Goal: Information Seeking & Learning: Check status

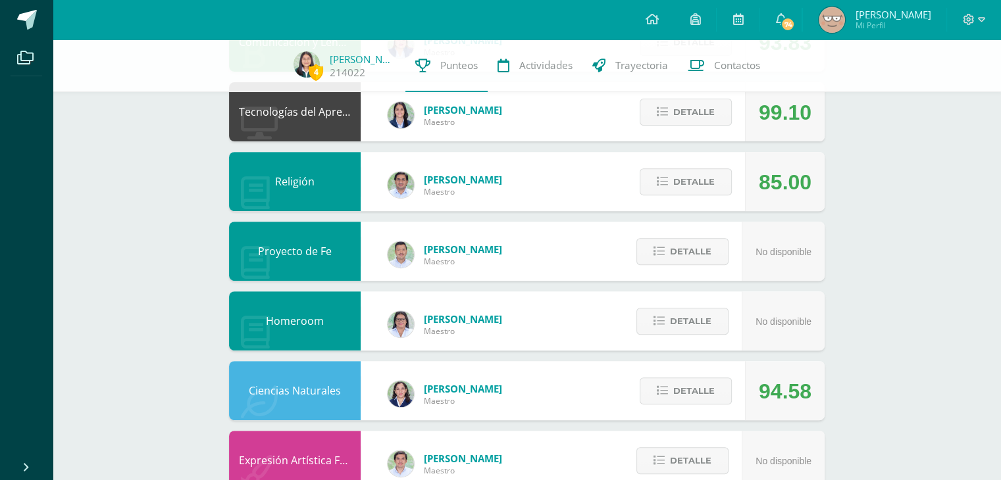
scroll to position [790, 0]
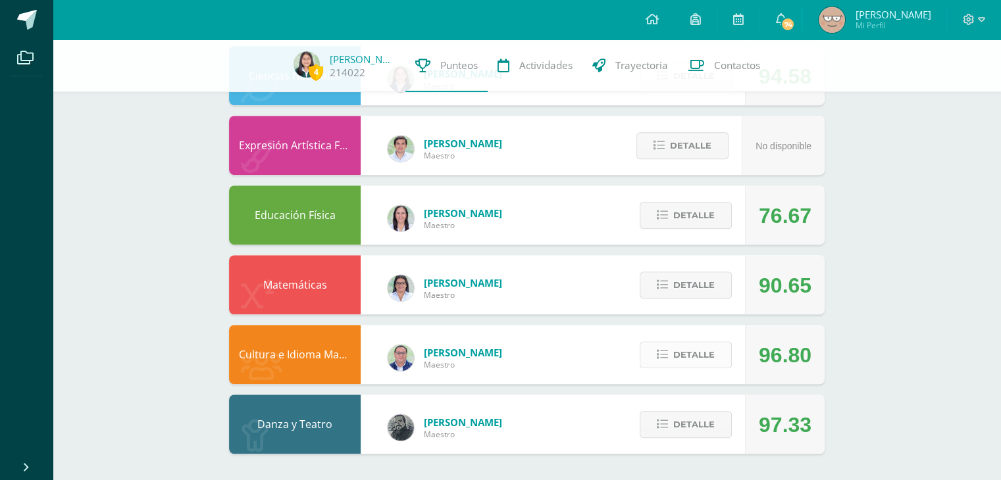
click at [658, 363] on button "Detalle" at bounding box center [686, 355] width 92 height 27
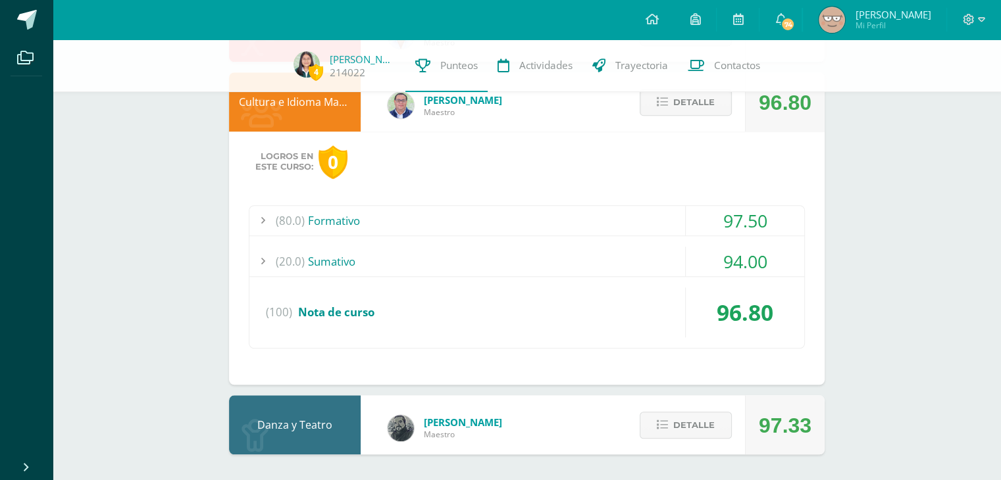
scroll to position [1041, 0]
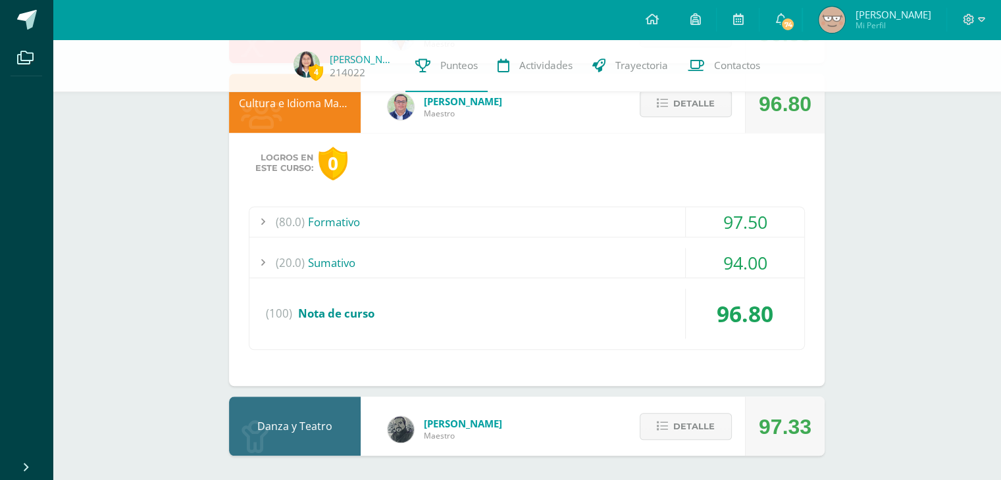
click at [577, 255] on div "(20.0) [GEOGRAPHIC_DATA]" at bounding box center [526, 263] width 555 height 30
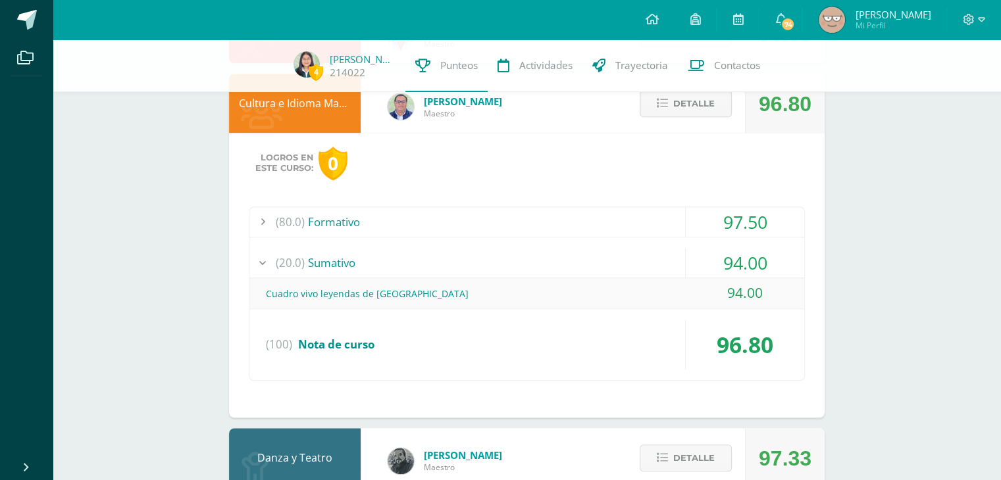
click at [577, 255] on div "(20.0) [GEOGRAPHIC_DATA]" at bounding box center [526, 263] width 555 height 30
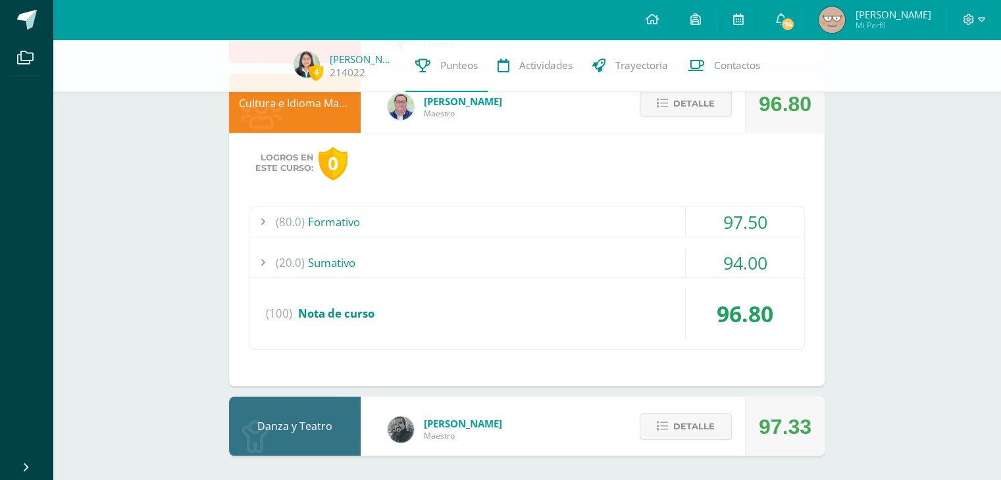
click at [514, 227] on div "(80.0) Formativo" at bounding box center [526, 222] width 555 height 30
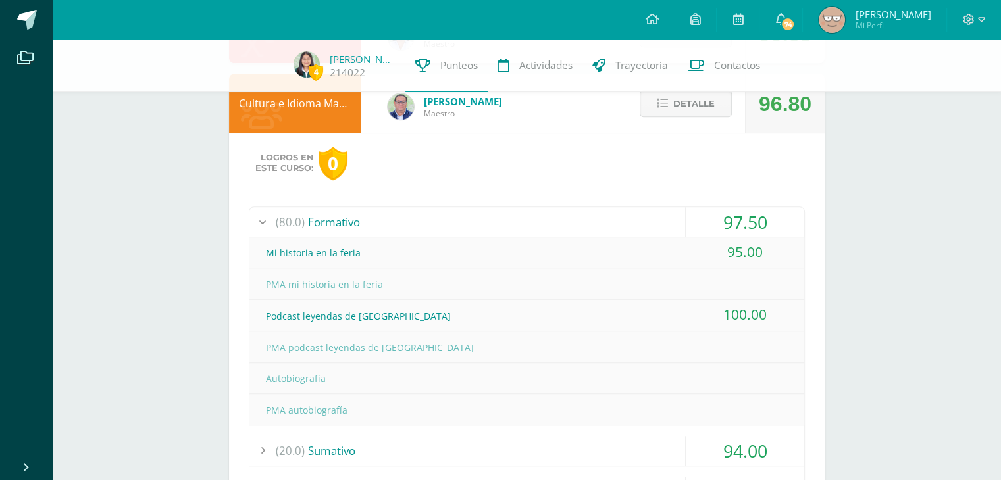
drag, startPoint x: 516, startPoint y: 230, endPoint x: 444, endPoint y: 211, distance: 74.1
click at [444, 211] on div "(80.0) Formativo" at bounding box center [526, 222] width 555 height 30
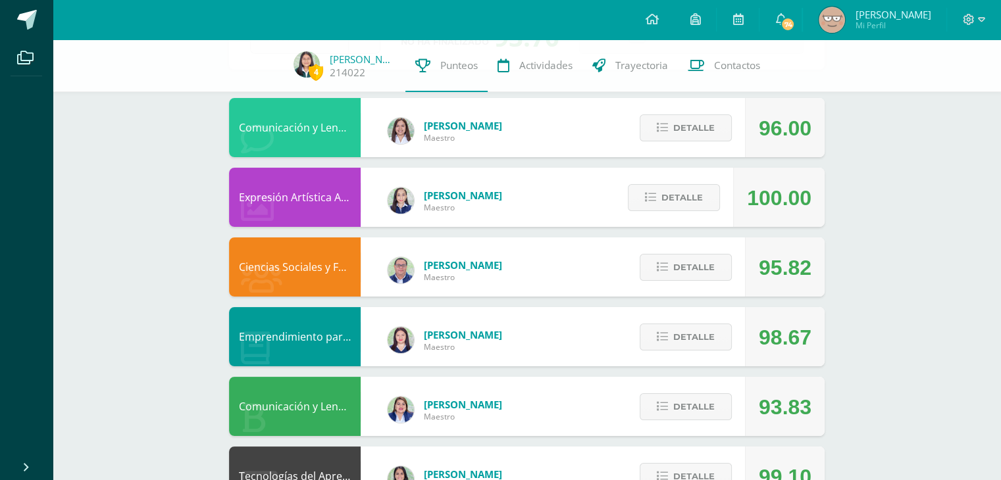
scroll to position [108, 0]
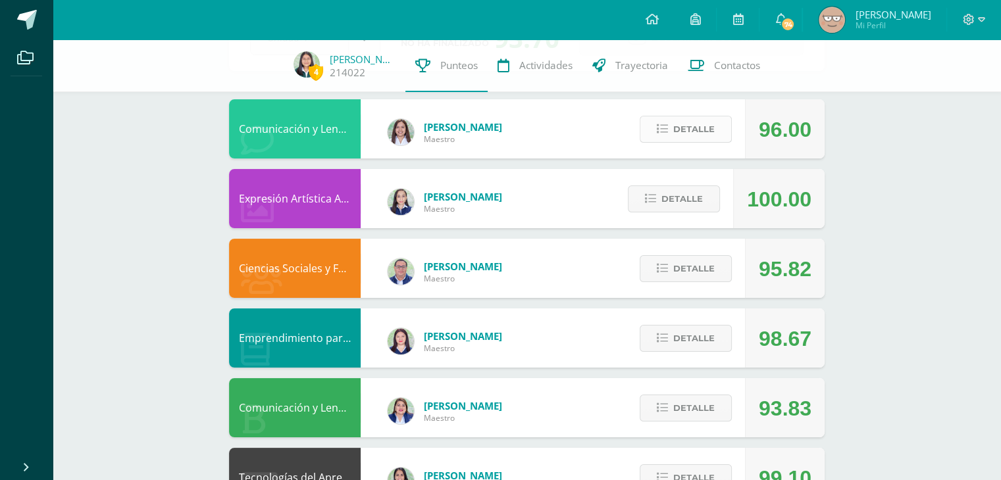
click at [683, 122] on span "Detalle" at bounding box center [693, 129] width 41 height 24
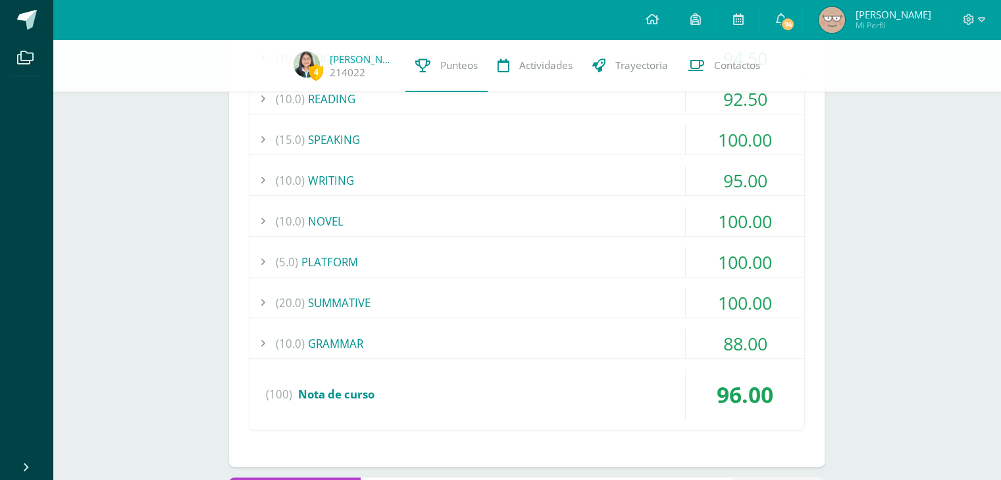
scroll to position [336, 0]
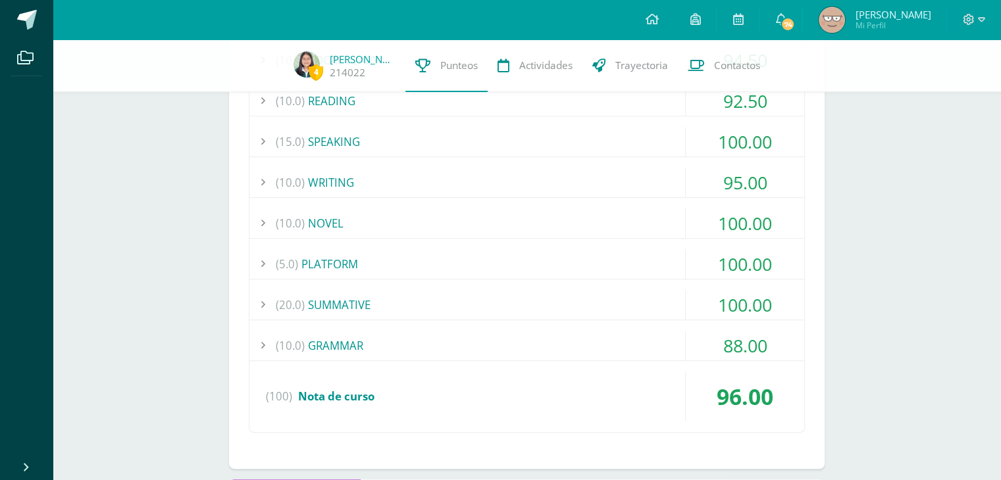
click at [373, 222] on div "(10.0) NOVEL" at bounding box center [526, 224] width 555 height 30
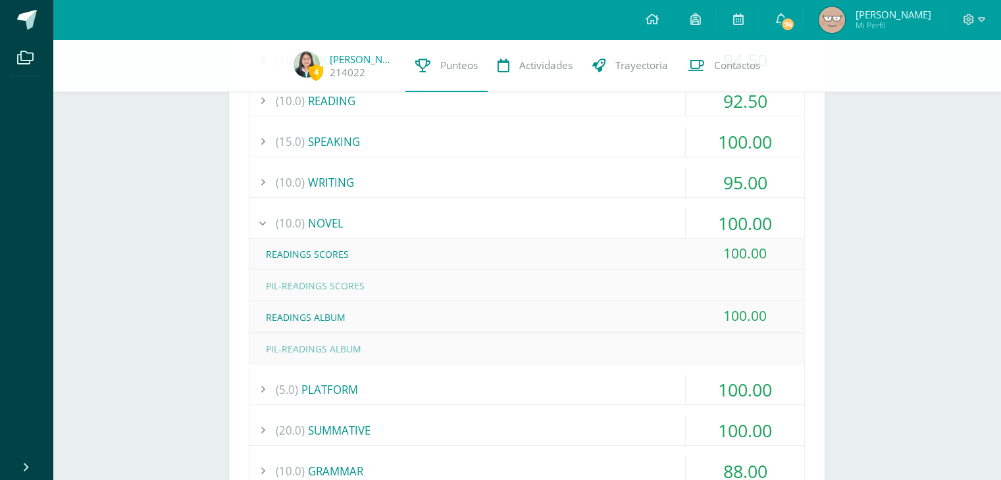
click at [373, 222] on div "(10.0) NOVEL" at bounding box center [526, 224] width 555 height 30
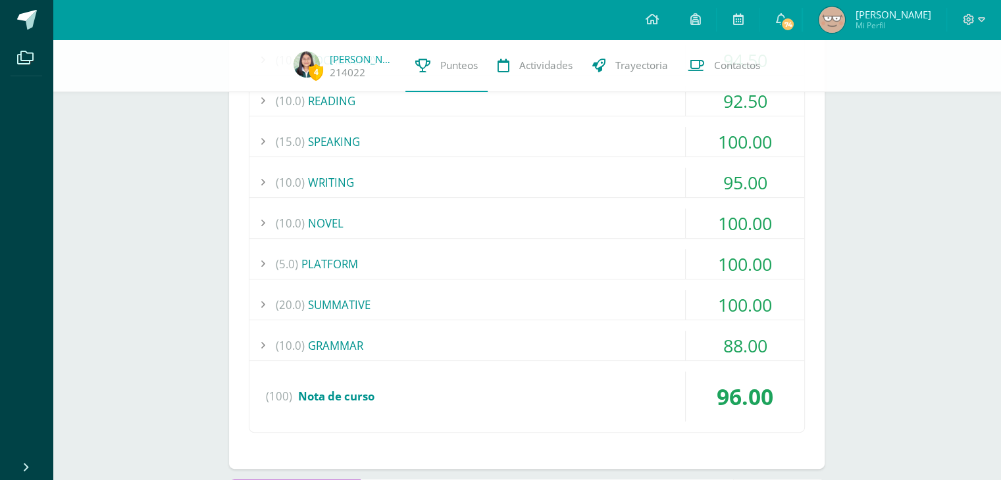
click at [376, 335] on div "(10.0) GRAMMAR" at bounding box center [526, 346] width 555 height 30
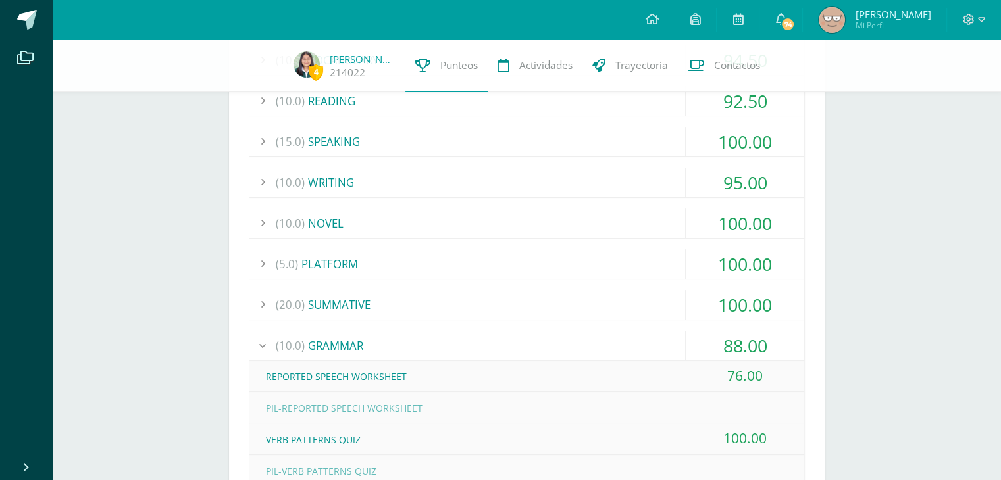
click at [378, 334] on div "(10.0) GRAMMAR" at bounding box center [526, 346] width 555 height 30
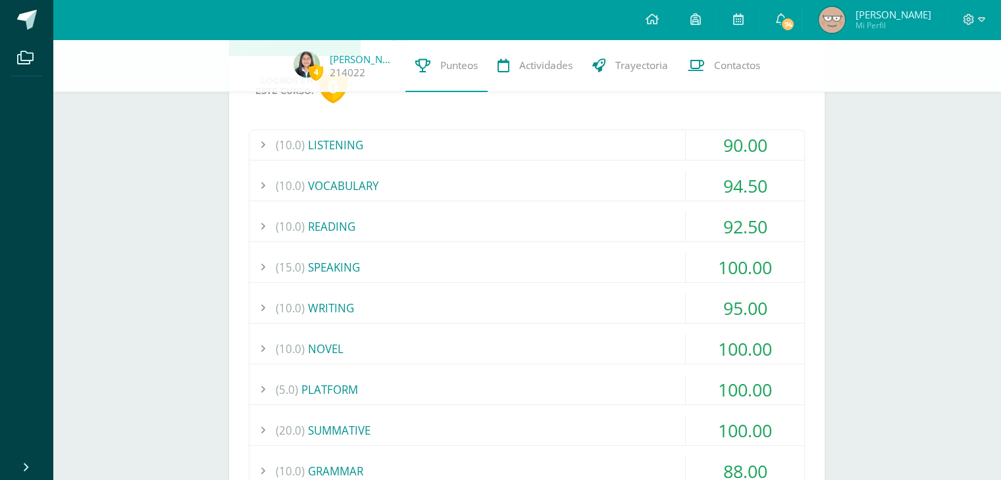
scroll to position [203, 0]
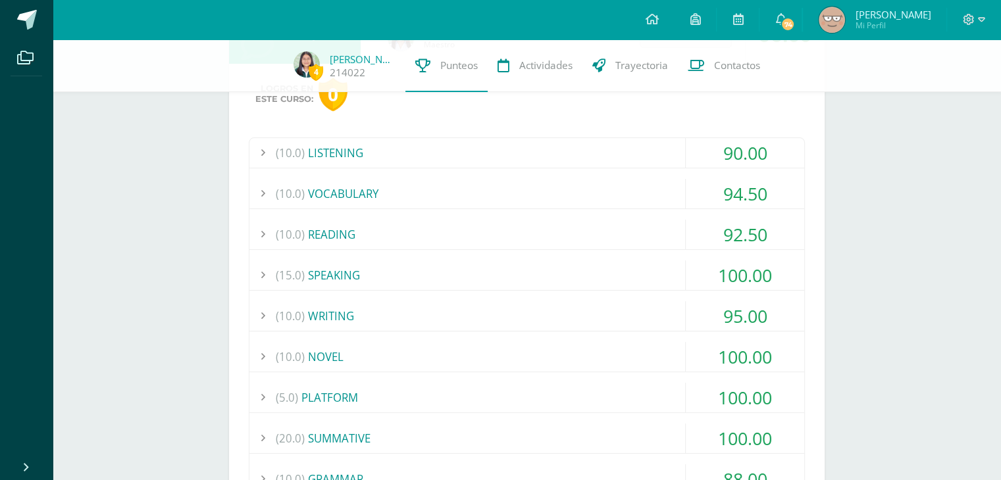
click at [355, 421] on div "(10.0) LISTENING 90.00 GOALS FOR THE SUMMER VACATION 100.00" at bounding box center [527, 352] width 556 height 429
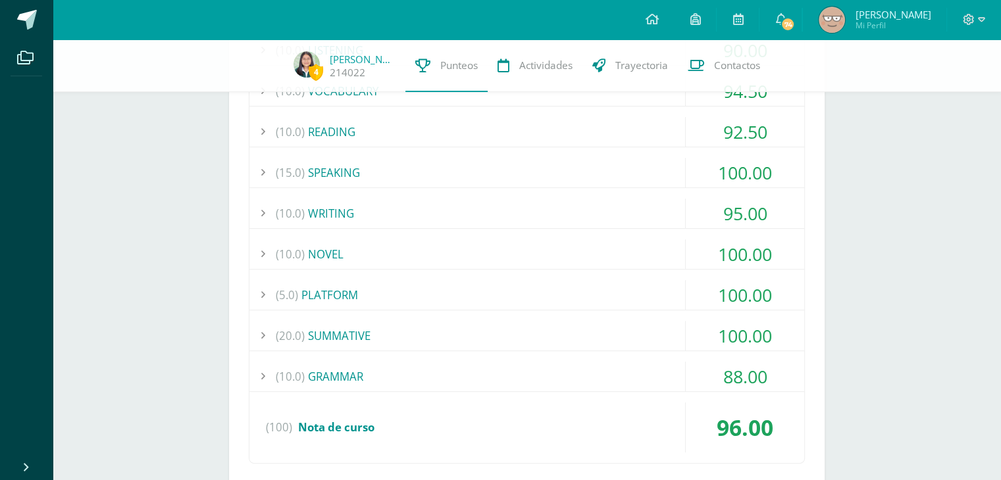
scroll to position [315, 0]
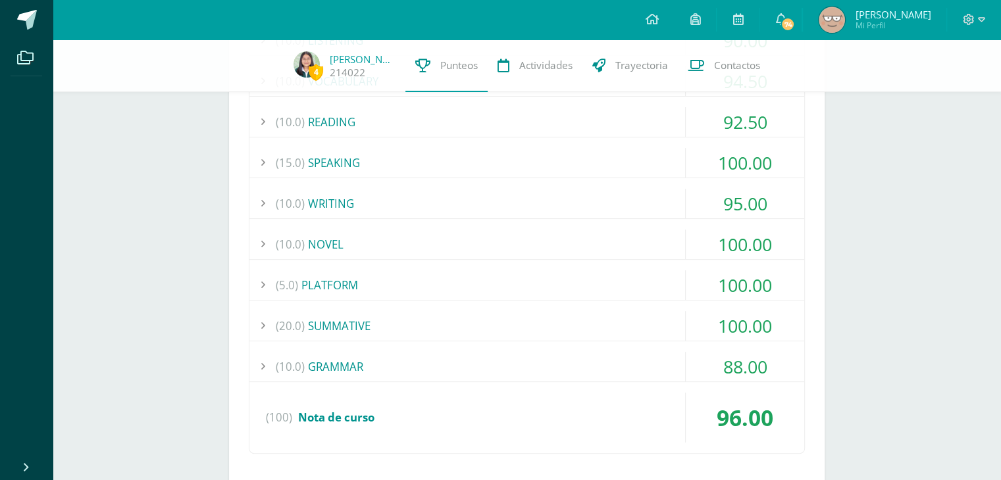
click at [353, 324] on div "(20.0) SUMMATIVE" at bounding box center [526, 326] width 555 height 30
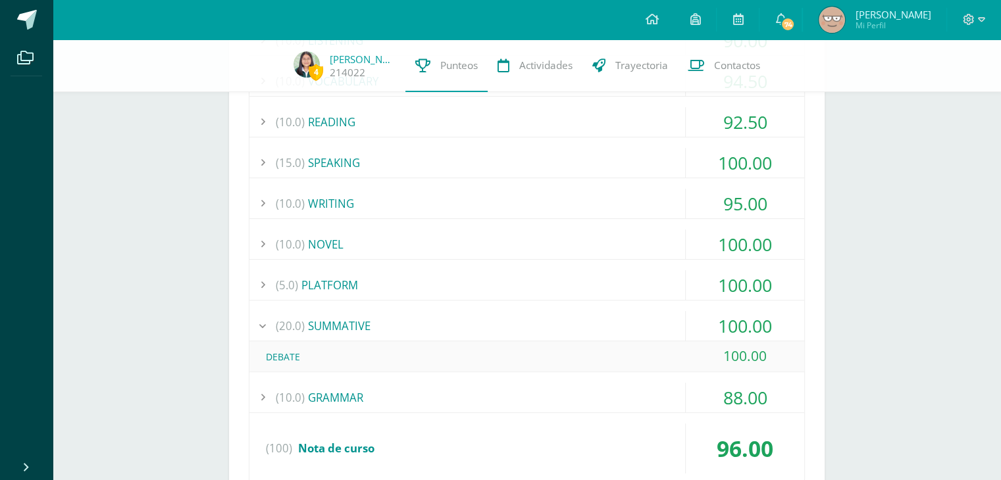
click at [353, 324] on div "(20.0) SUMMATIVE" at bounding box center [526, 326] width 555 height 30
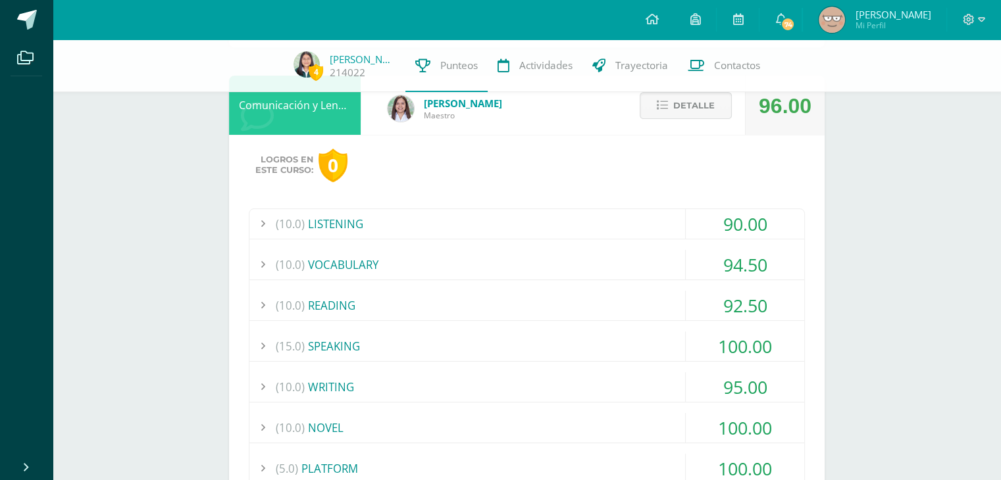
scroll to position [68, 0]
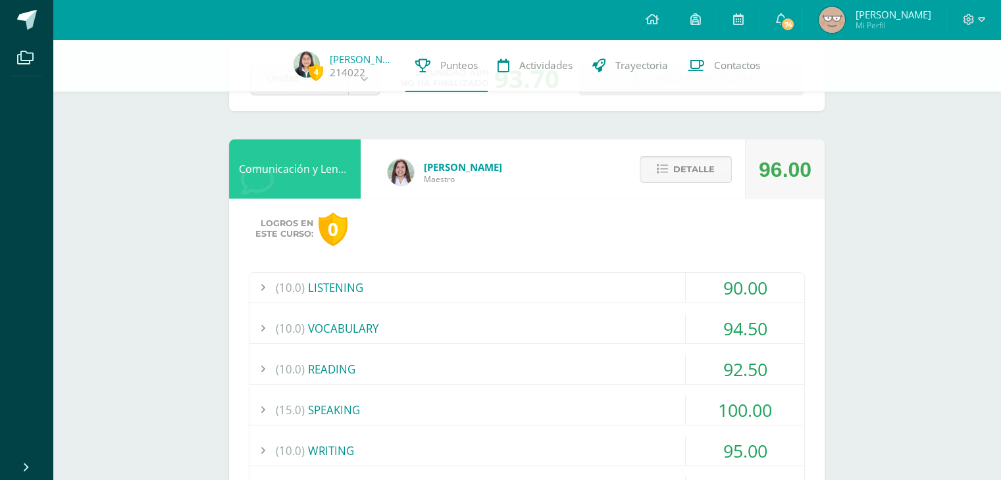
click at [650, 170] on button "Detalle" at bounding box center [686, 169] width 92 height 27
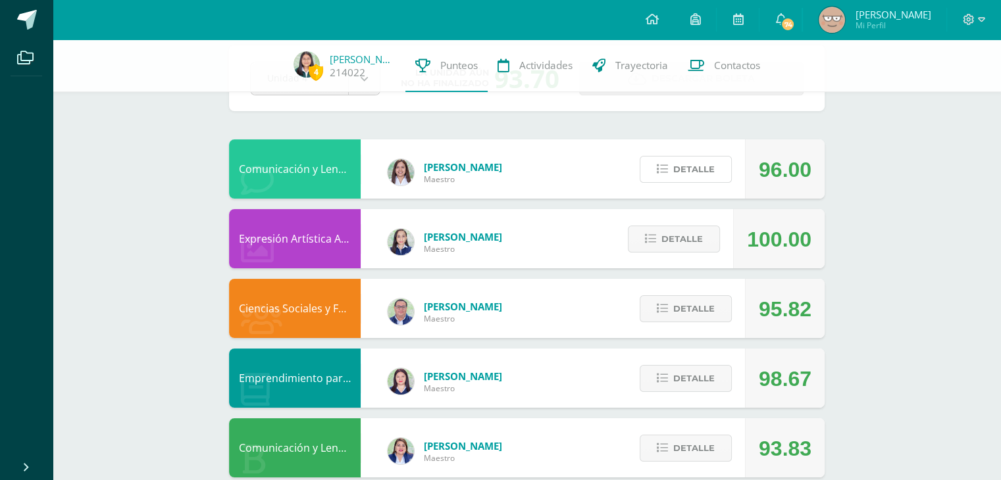
scroll to position [0, 0]
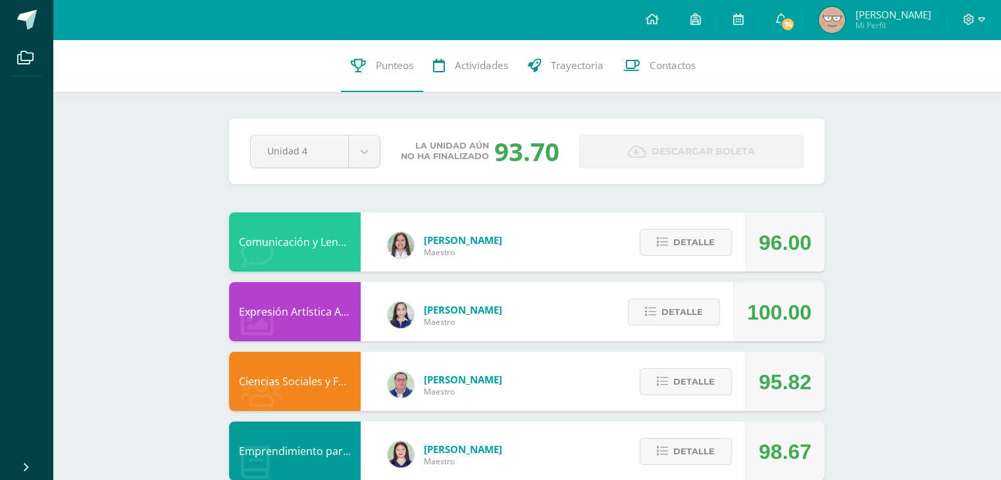
click at [772, 243] on div "96.00" at bounding box center [785, 242] width 53 height 59
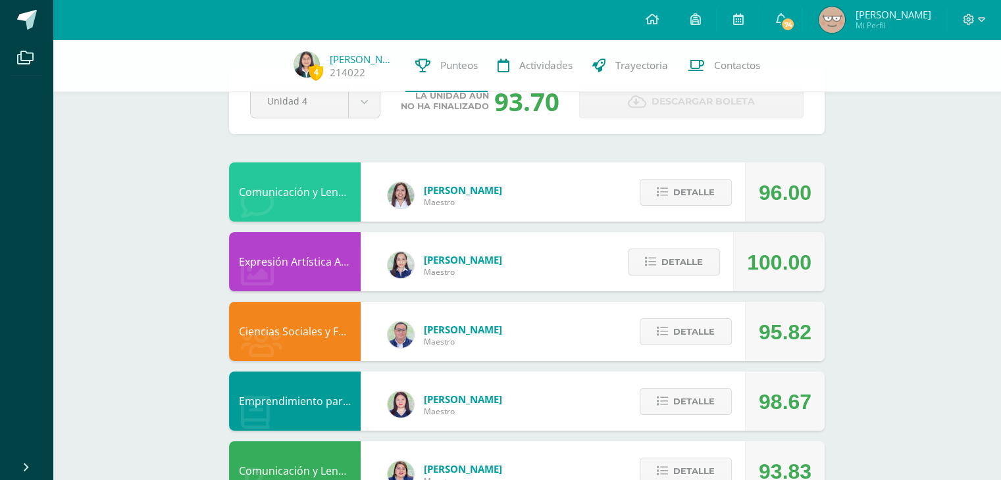
scroll to position [45, 0]
click at [681, 255] on span "Detalle" at bounding box center [682, 262] width 41 height 24
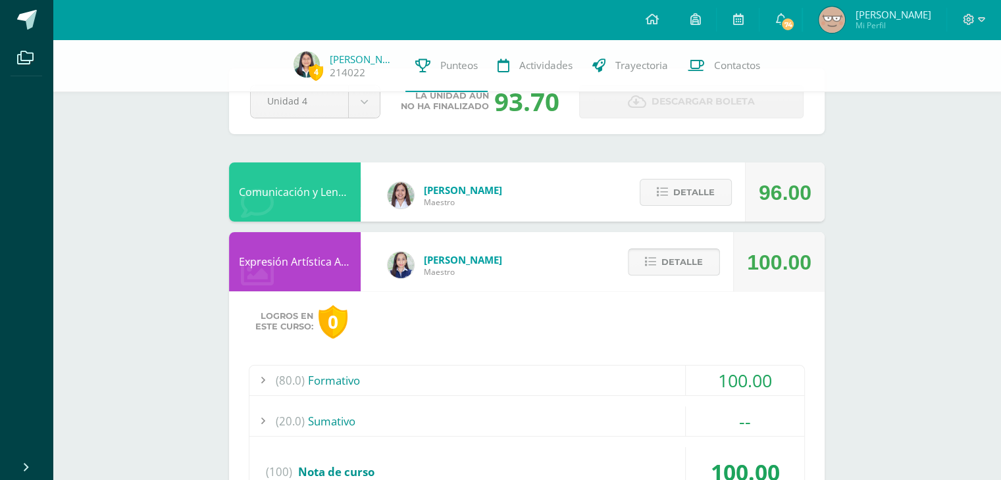
click at [679, 259] on span "Detalle" at bounding box center [682, 262] width 41 height 24
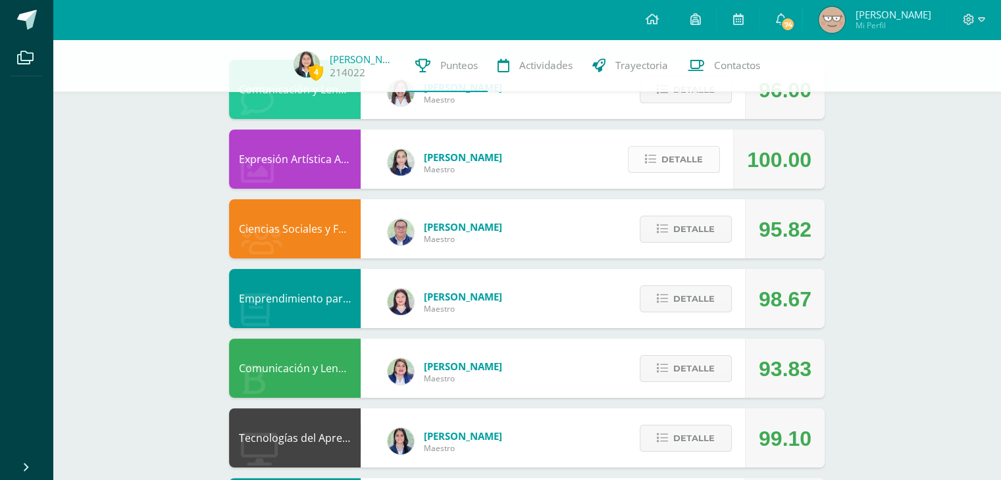
scroll to position [151, 0]
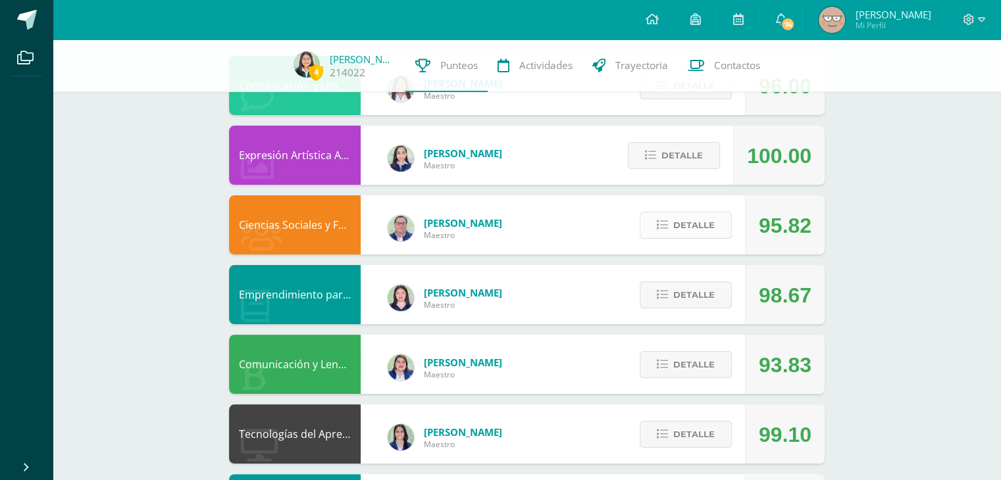
click at [674, 226] on span "Detalle" at bounding box center [693, 225] width 41 height 24
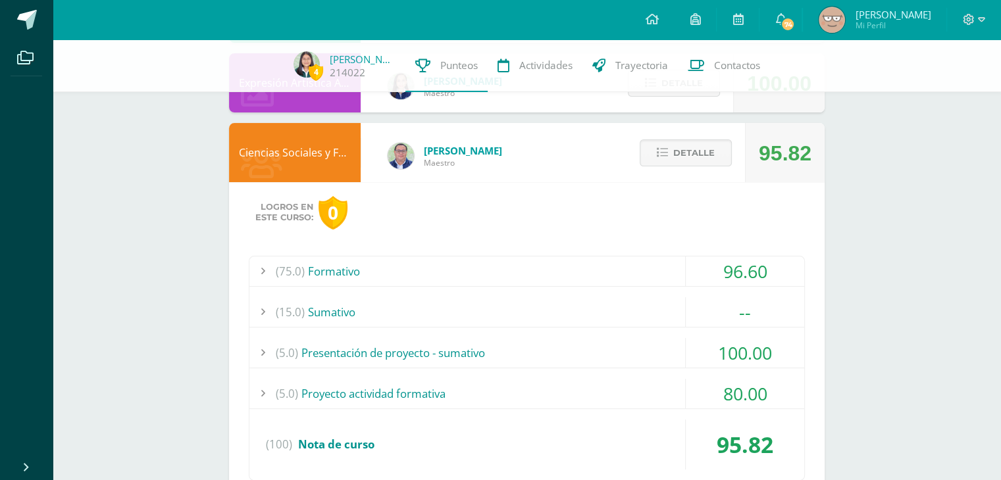
scroll to position [284, 0]
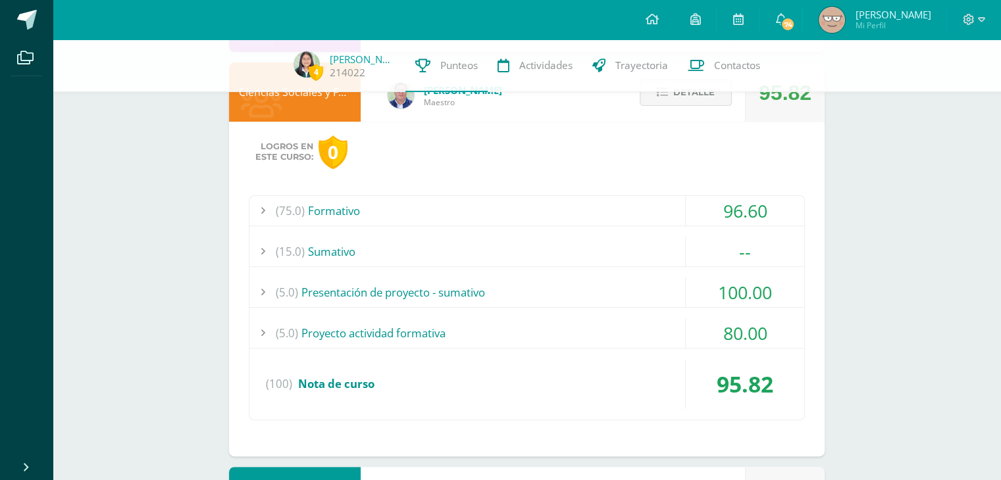
click at [560, 326] on div "(5.0) Proyecto actividad formativa" at bounding box center [526, 334] width 555 height 30
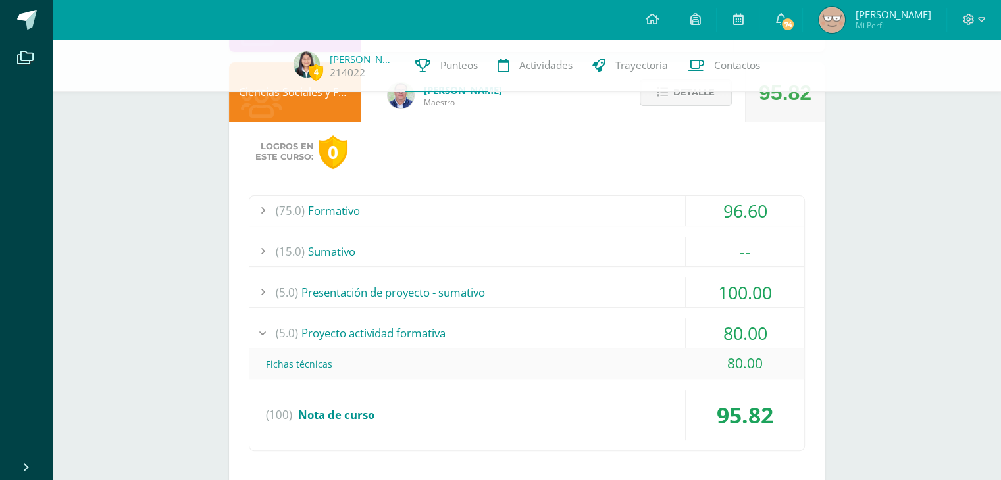
click at [560, 326] on div "(5.0) Proyecto actividad formativa" at bounding box center [526, 334] width 555 height 30
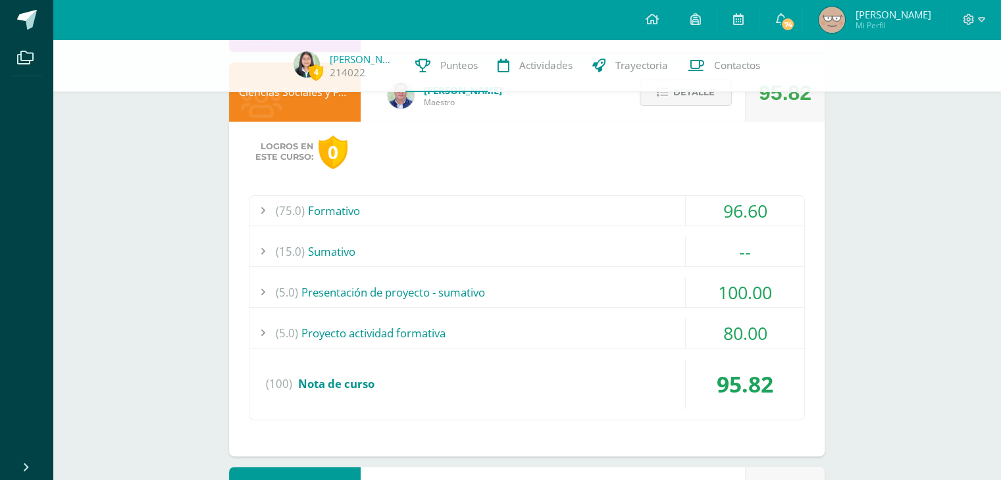
click at [560, 326] on div "(5.0) Proyecto actividad formativa" at bounding box center [526, 334] width 555 height 30
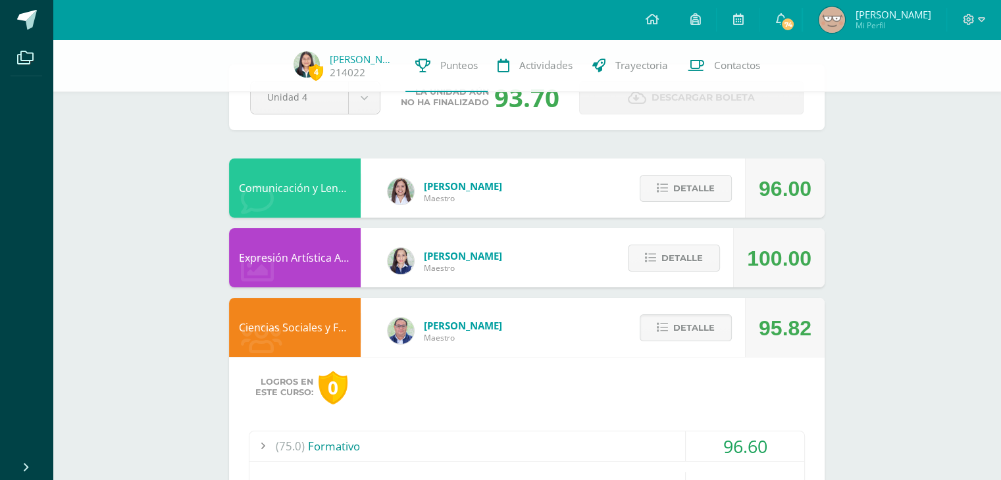
scroll to position [0, 0]
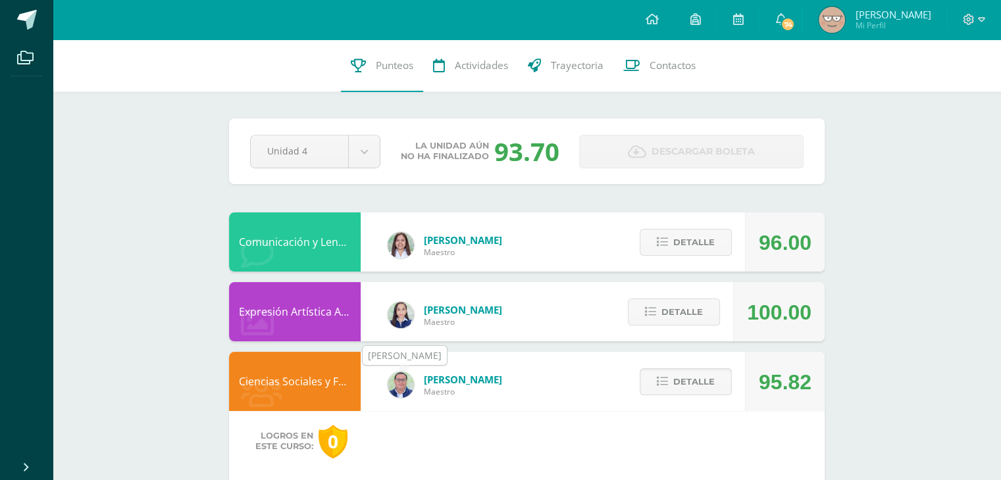
click at [403, 382] on img at bounding box center [401, 385] width 26 height 26
